Goal: Find specific page/section: Find specific page/section

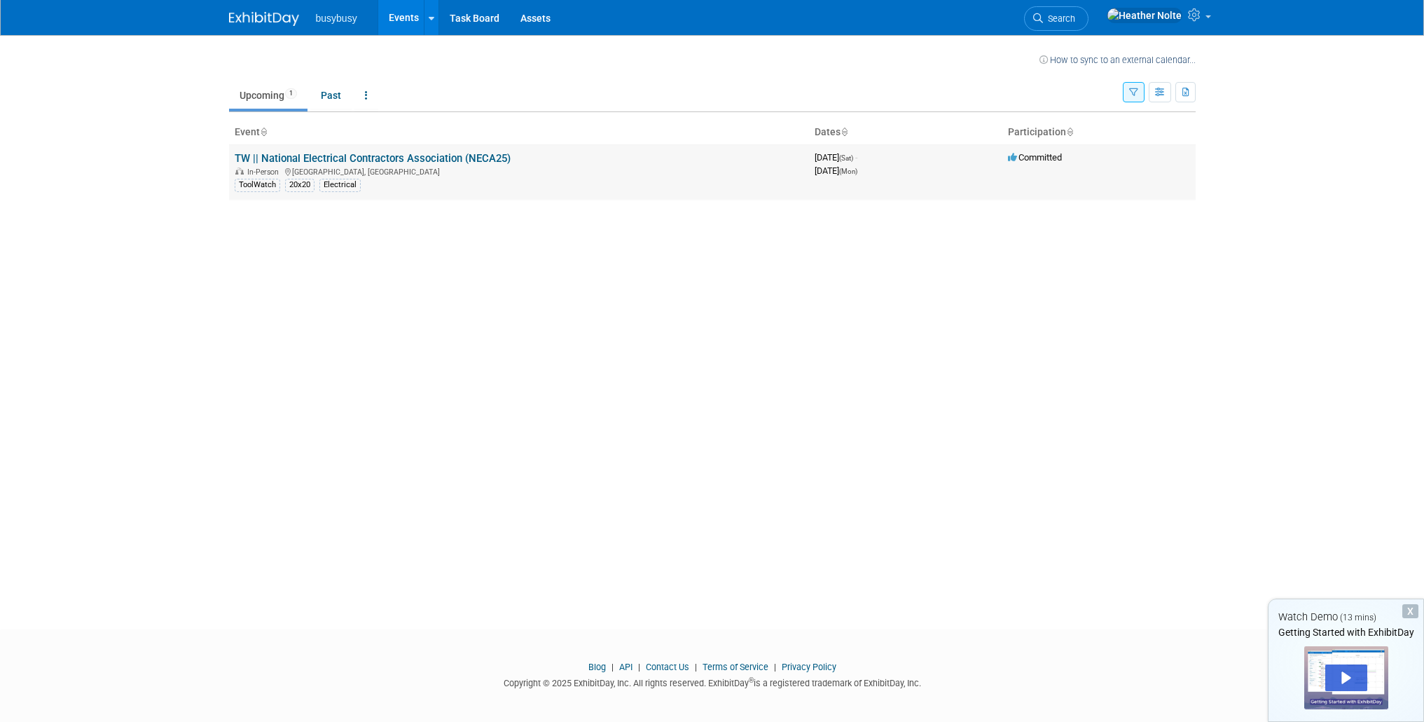
click at [527, 163] on td "TW || National Electrical Contractors Association (NECA25) In-Person Chicago, I…" at bounding box center [519, 171] width 580 height 55
click at [383, 152] on link "TW || National Electrical Contractors Association (NECA25)" at bounding box center [373, 158] width 276 height 13
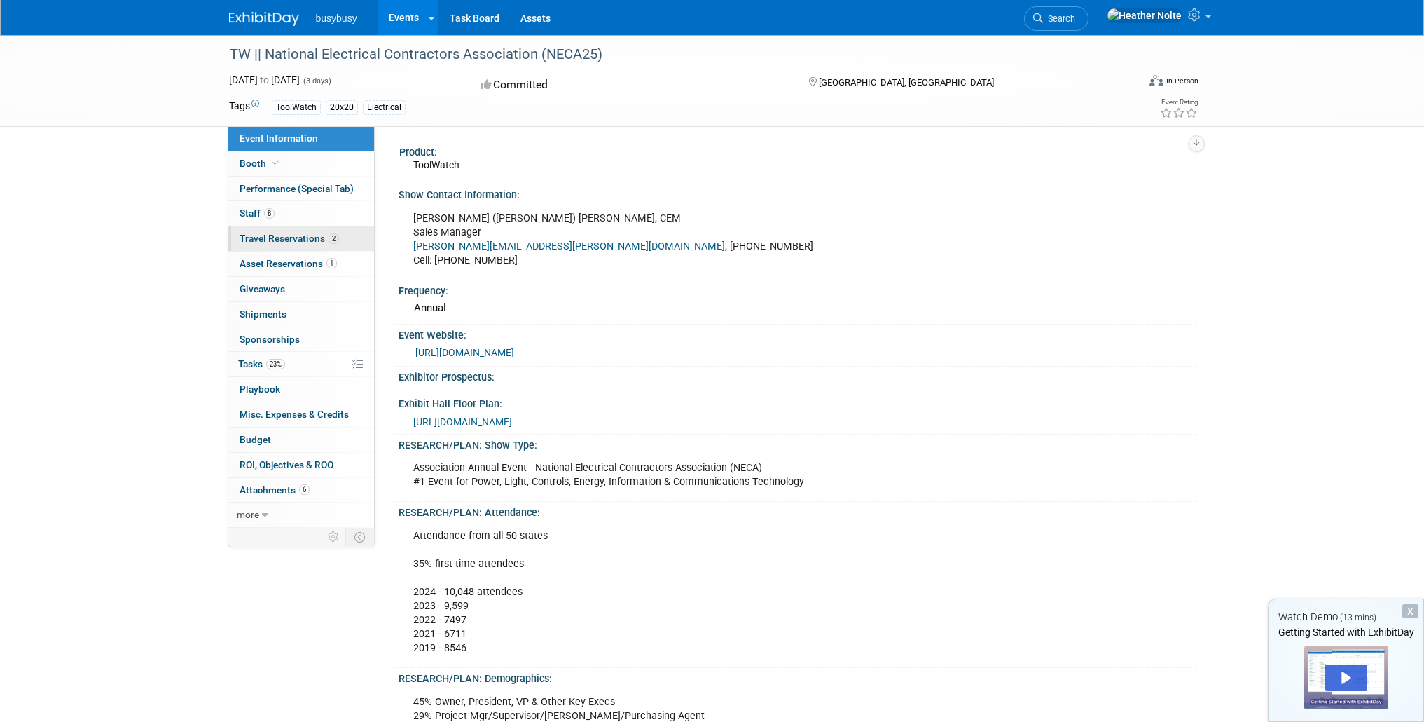
click at [304, 238] on span "Travel Reservations 2" at bounding box center [289, 238] width 99 height 11
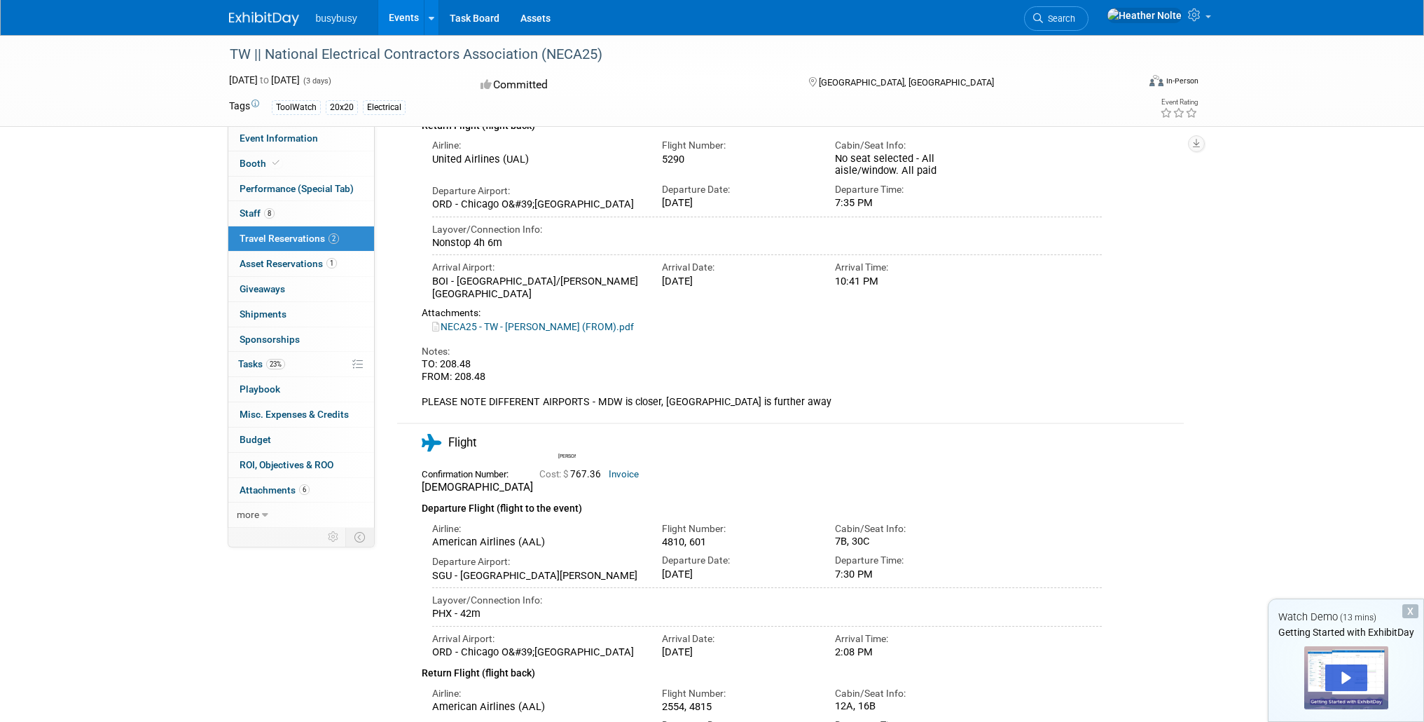
scroll to position [345, 0]
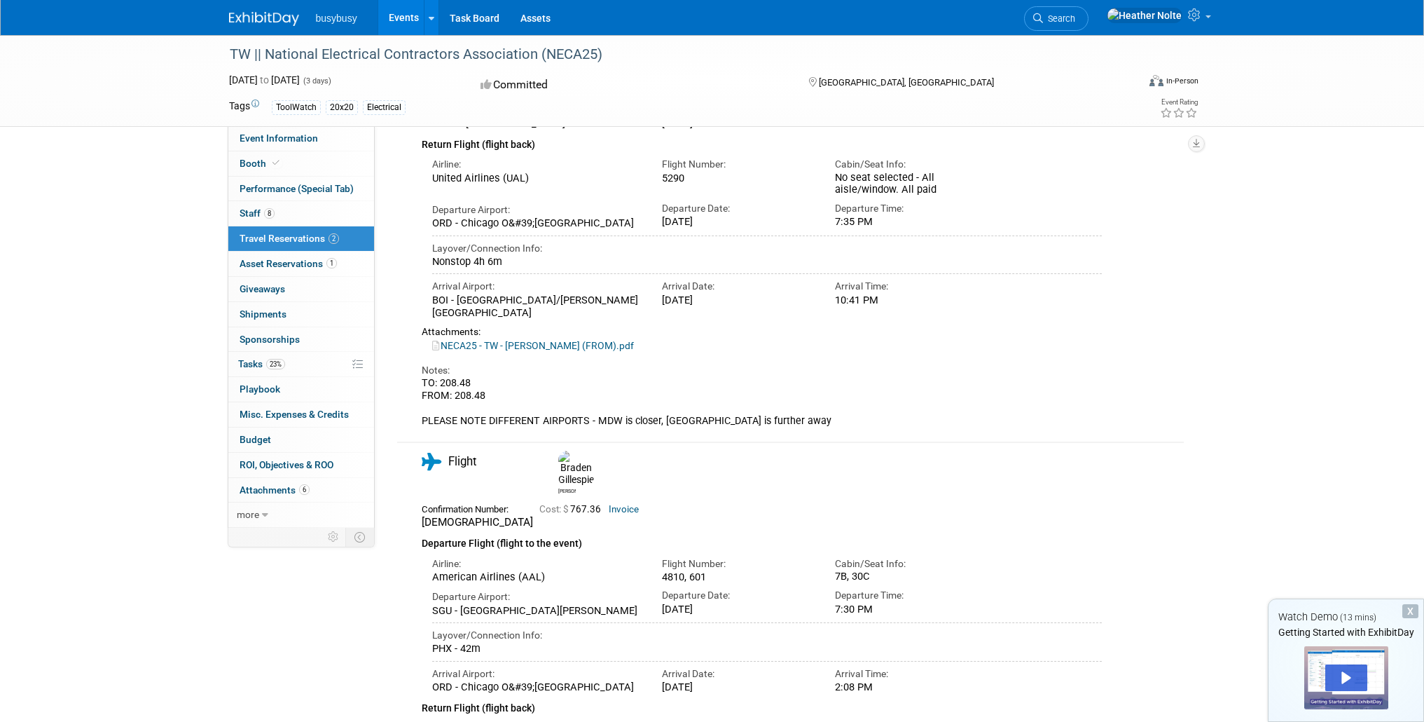
click at [1408, 610] on div "X" at bounding box center [1411, 611] width 16 height 14
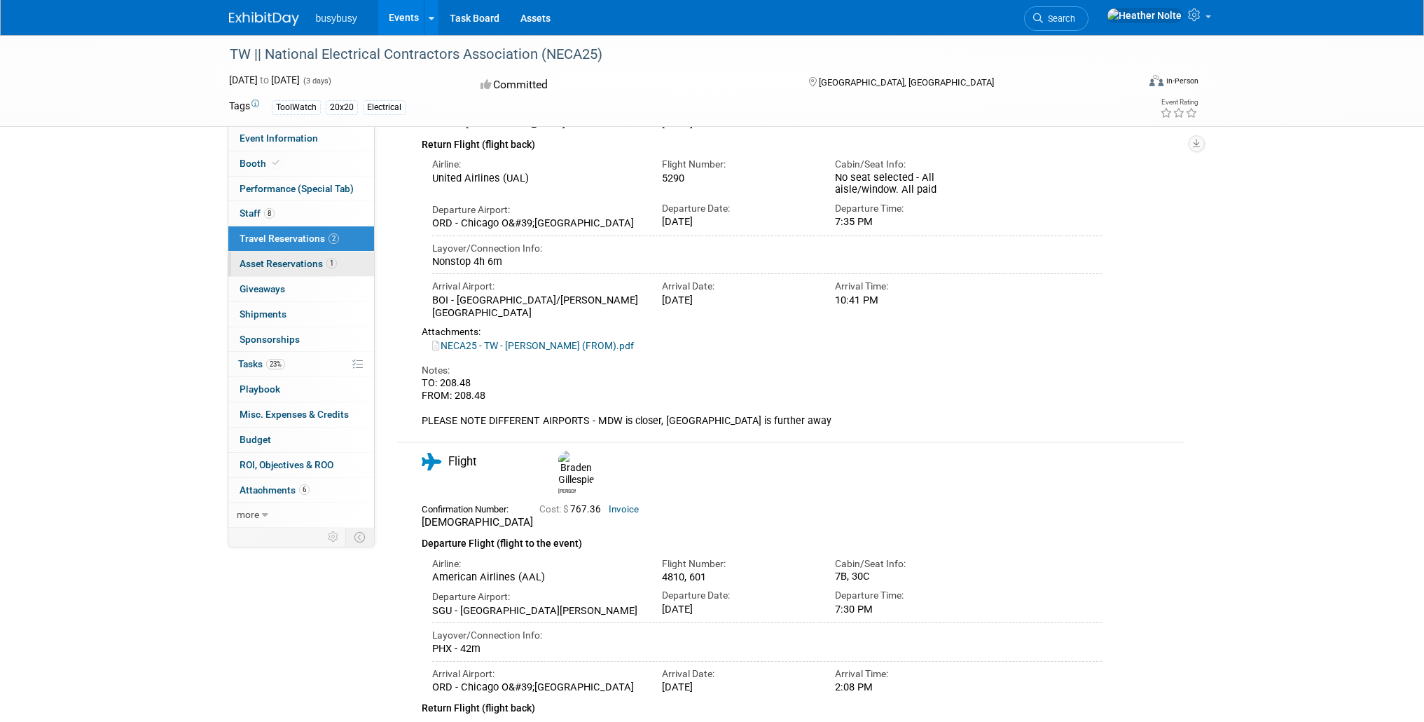
click at [246, 263] on span "Asset Reservations 1" at bounding box center [288, 263] width 97 height 11
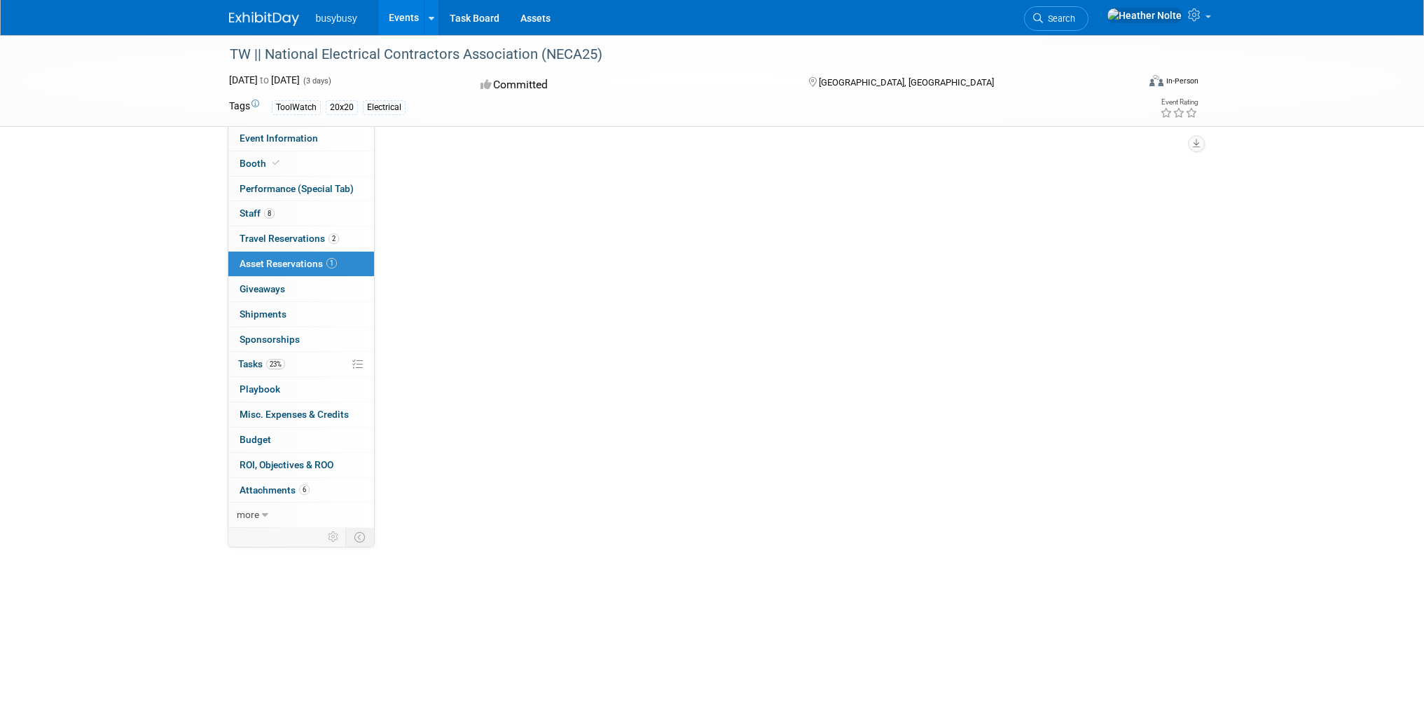
scroll to position [0, 0]
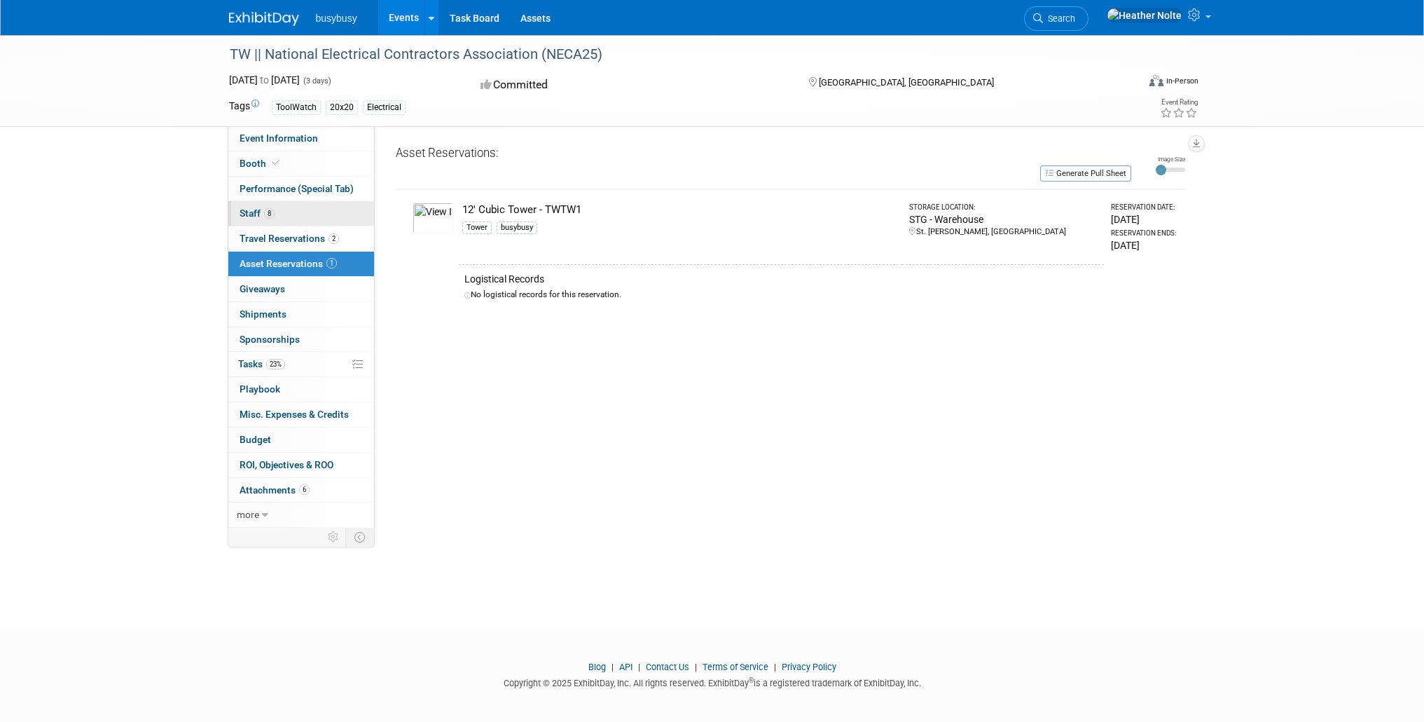
click at [244, 219] on link "8 Staff 8" at bounding box center [301, 213] width 146 height 25
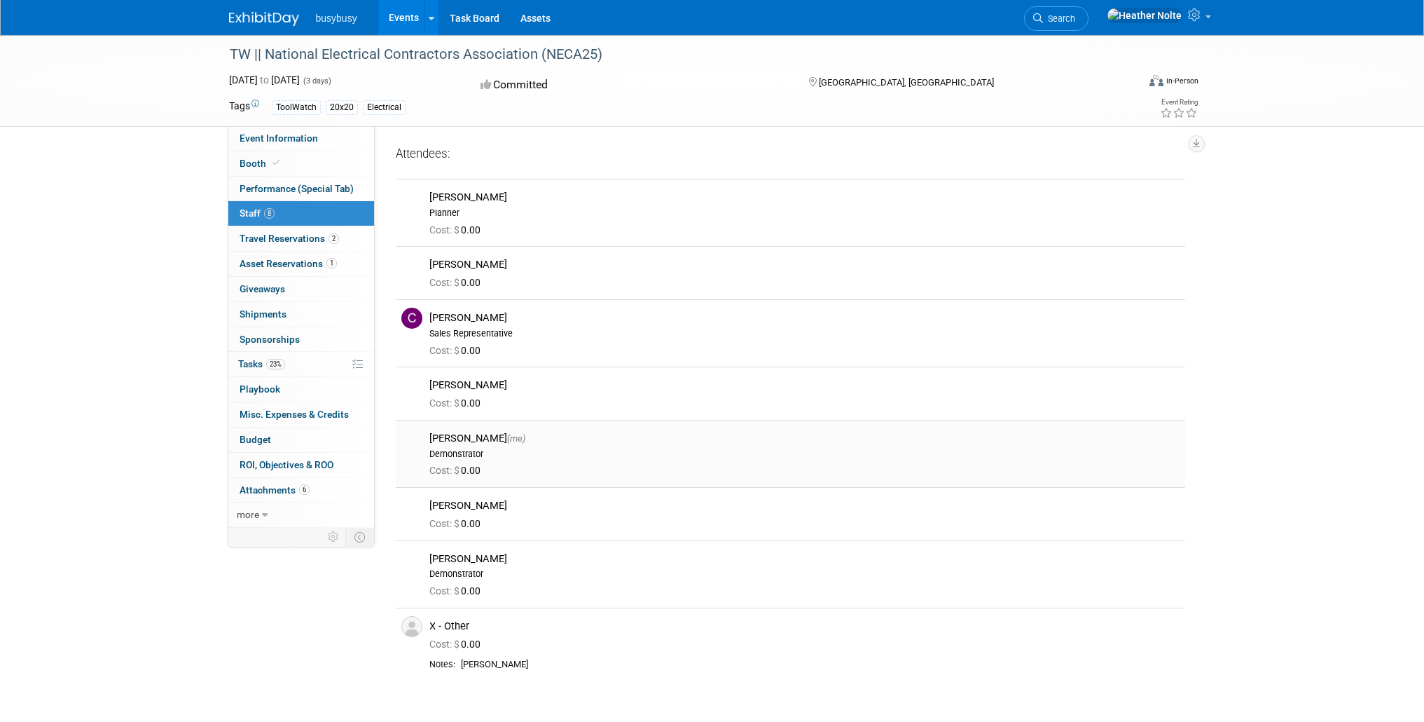
click at [551, 439] on div "[PERSON_NAME] (me)" at bounding box center [805, 438] width 750 height 13
